Goal: Browse casually

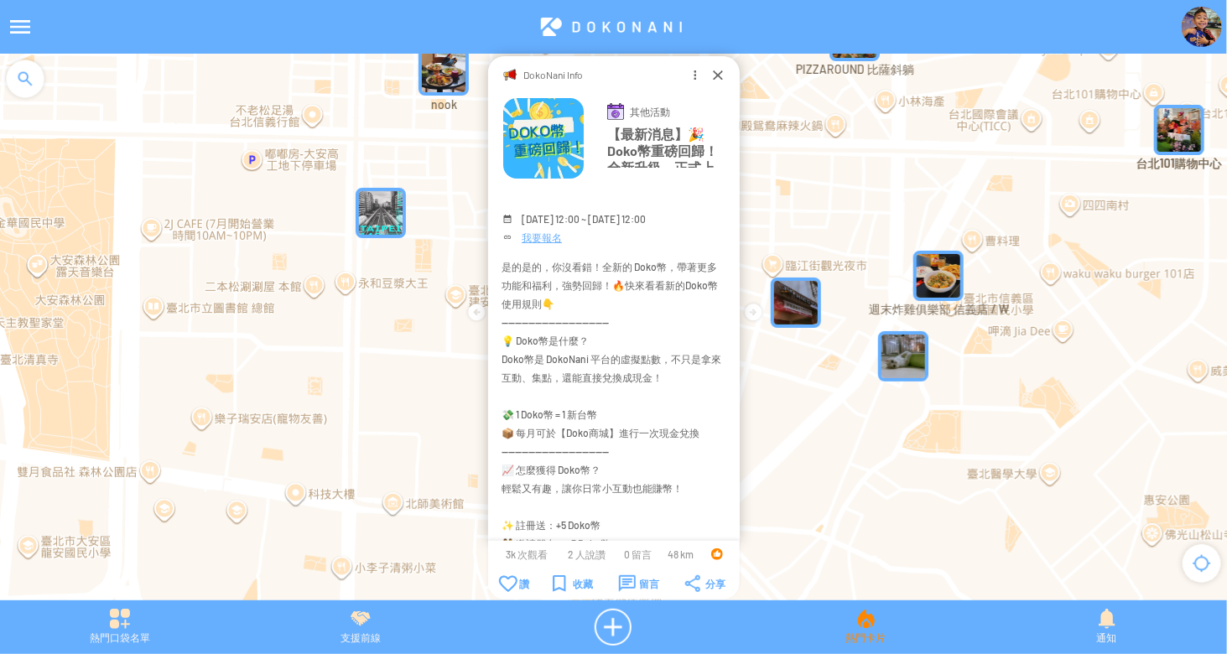
click at [853, 630] on div "熱門卡片" at bounding box center [866, 627] width 241 height 37
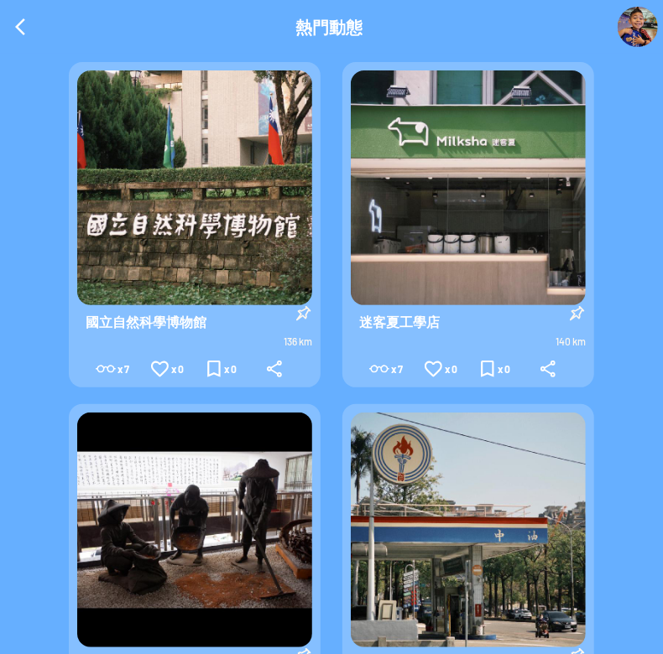
scroll to position [580, 0]
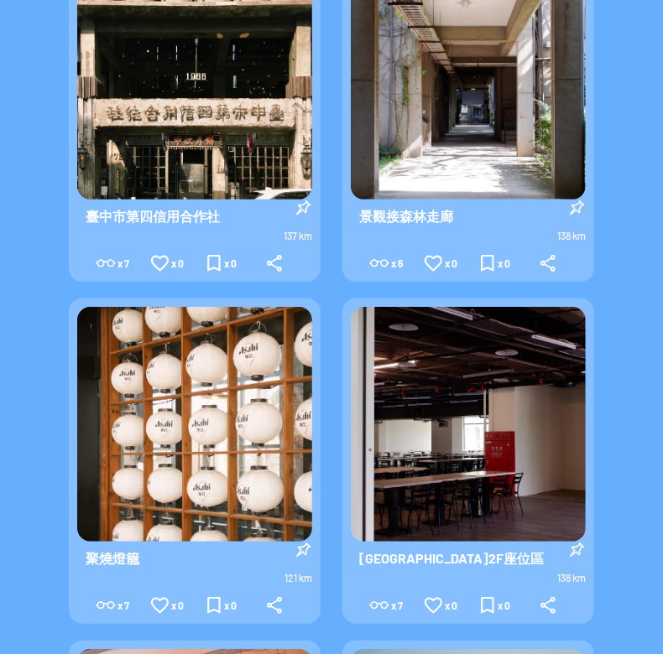
scroll to position [84, 0]
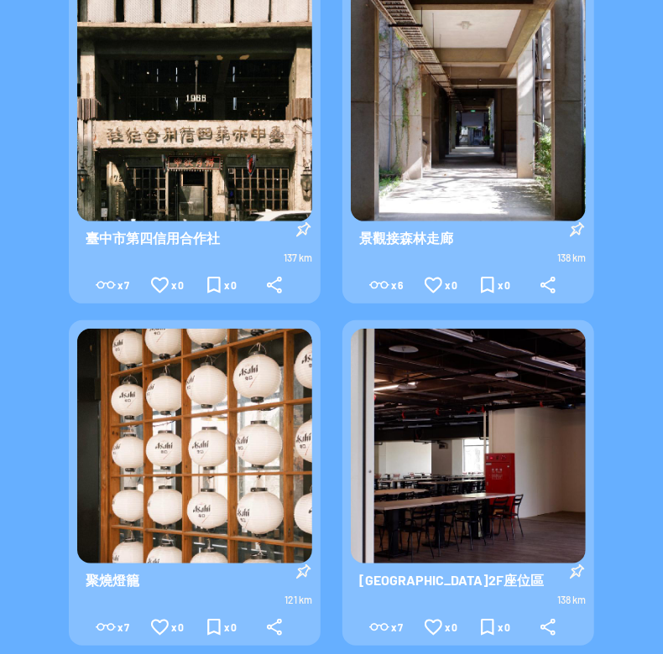
click at [465, 142] on img at bounding box center [468, 104] width 235 height 235
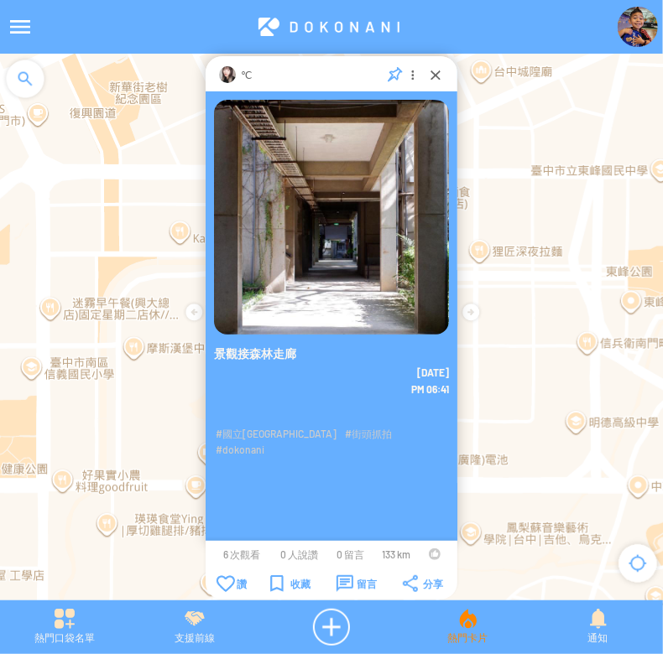
click at [468, 632] on div "熱門卡片" at bounding box center [468, 627] width 130 height 37
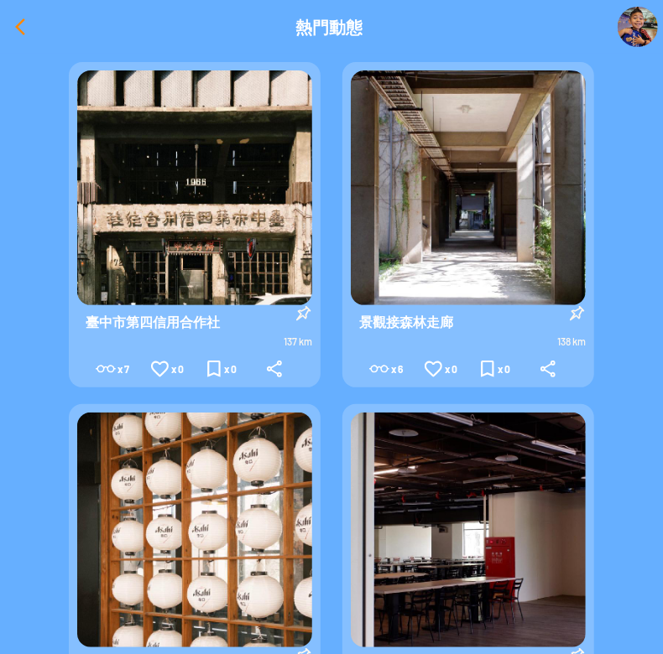
click at [18, 28] on div at bounding box center [20, 27] width 40 height 40
